Goal: Information Seeking & Learning: Check status

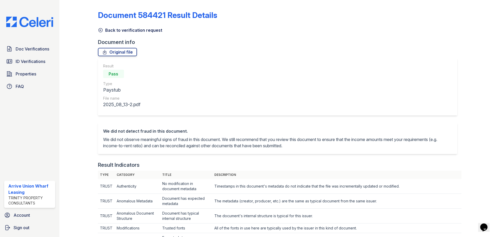
click at [27, 56] on div "Doc Verifications ID Verifications Properties FAQ" at bounding box center [29, 68] width 55 height 48
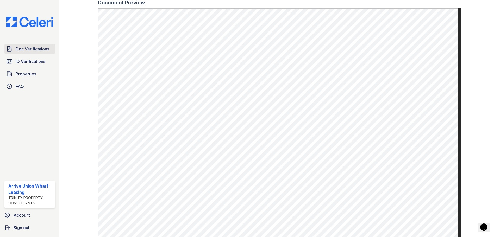
click at [29, 50] on span "Doc Verifications" at bounding box center [33, 49] width 34 height 6
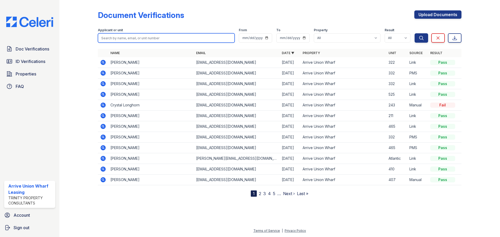
click at [136, 37] on input "search" at bounding box center [166, 37] width 137 height 9
type input "noah"
click at [414, 33] on button "Search" at bounding box center [421, 37] width 14 height 9
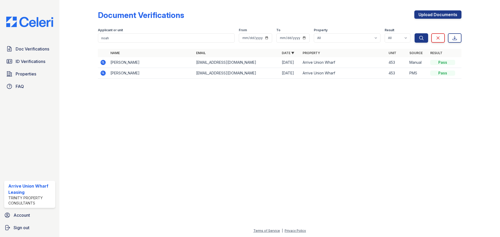
click at [105, 64] on icon at bounding box center [102, 62] width 5 height 5
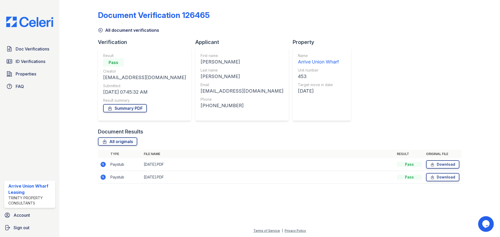
click at [99, 30] on icon at bounding box center [100, 30] width 5 height 5
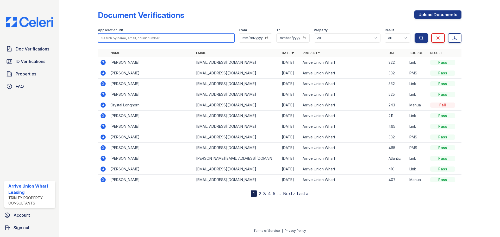
click at [114, 40] on input "search" at bounding box center [166, 37] width 137 height 9
type input "noah"
click at [414, 33] on button "Search" at bounding box center [421, 37] width 14 height 9
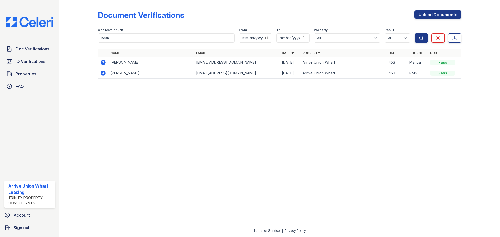
click at [105, 71] on icon at bounding box center [103, 73] width 6 height 6
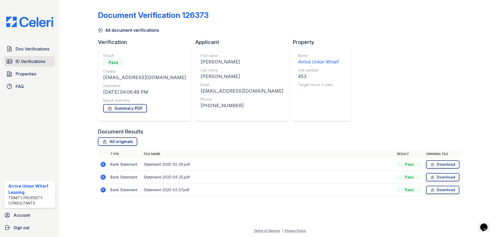
click at [27, 65] on link "ID Verifications" at bounding box center [29, 61] width 51 height 10
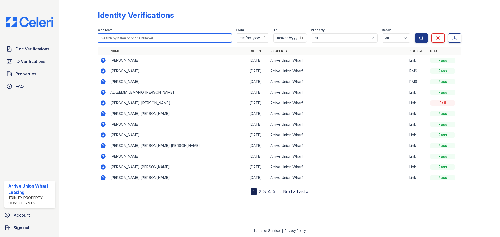
click at [127, 37] on input "search" at bounding box center [165, 37] width 134 height 9
type input "noah"
click at [414, 33] on button "Search" at bounding box center [421, 37] width 14 height 9
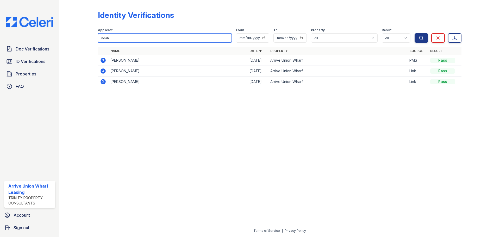
drag, startPoint x: 128, startPoint y: 38, endPoint x: 50, endPoint y: 39, distance: 77.1
click at [50, 39] on div "Doc Verifications ID Verifications Properties FAQ Arrive Union Wharf Leasing Tr…" at bounding box center [250, 118] width 500 height 237
type input "pitts"
click at [414, 33] on button "Search" at bounding box center [421, 37] width 14 height 9
